Goal: Task Accomplishment & Management: Manage account settings

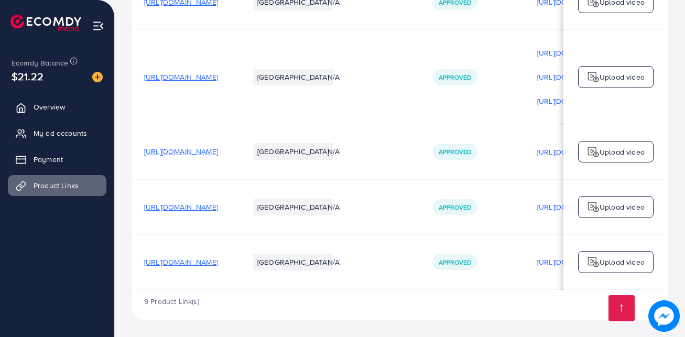
scroll to position [0, 25]
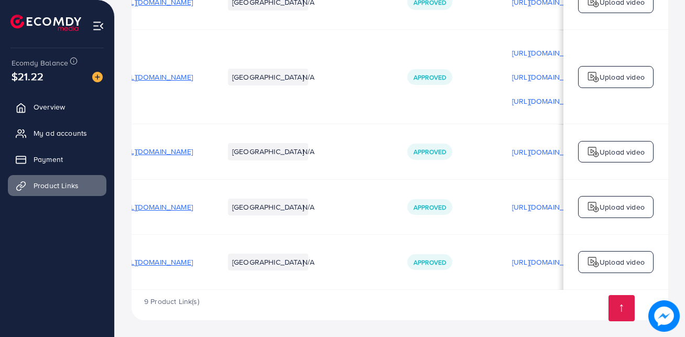
drag, startPoint x: 0, startPoint y: 0, endPoint x: 537, endPoint y: 290, distance: 610.4
click at [537, 290] on div "9 Product Link(s)" at bounding box center [400, 305] width 537 height 30
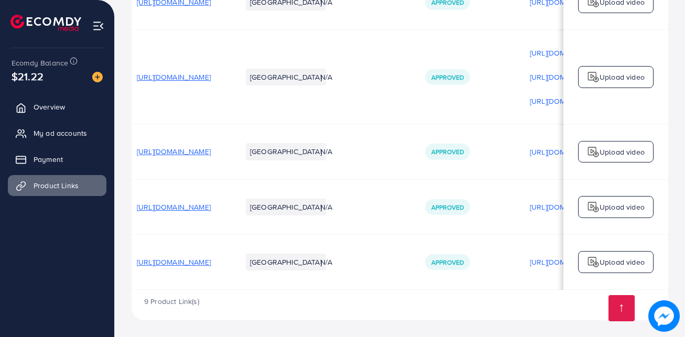
scroll to position [0, 0]
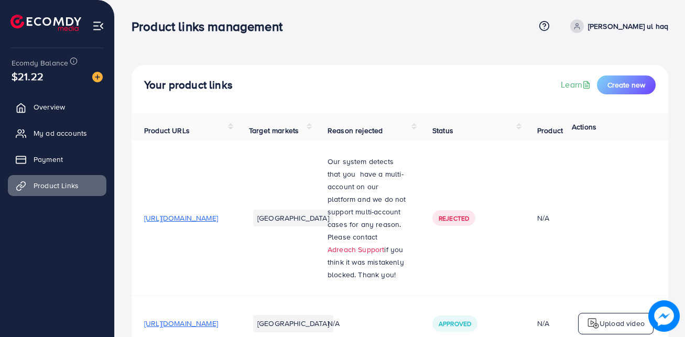
click at [73, 133] on span "My ad accounts" at bounding box center [60, 133] width 53 height 10
